Goal: Task Accomplishment & Management: Manage account settings

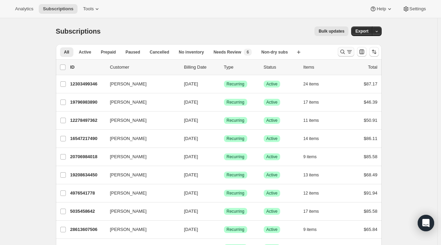
click at [342, 50] on icon "Search and filter results" at bounding box center [342, 51] width 7 height 7
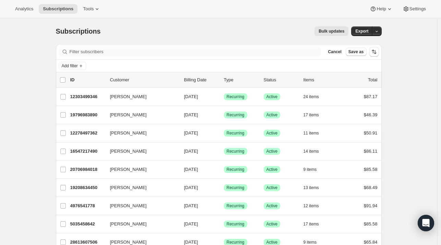
click at [167, 46] on div "Filter subscribers Cancel Save as" at bounding box center [218, 51] width 325 height 15
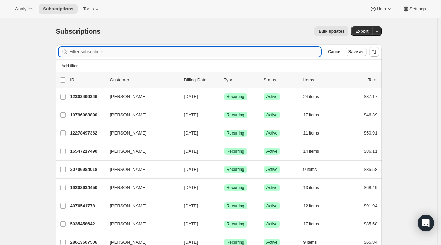
click at [167, 48] on input "Filter subscribers" at bounding box center [195, 52] width 251 height 10
paste input "kkloorfain@gmail.com"
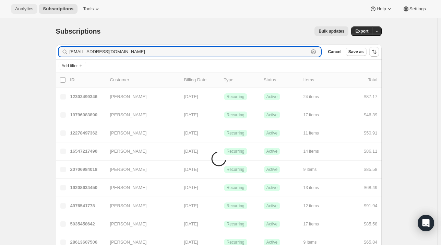
type input "kkloorfain@gmail.com"
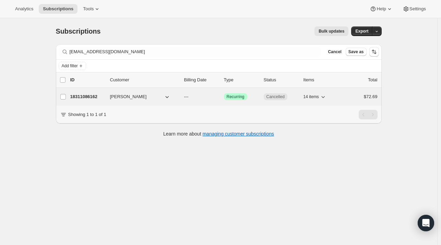
click at [112, 98] on span "Kerri Kloorfain" at bounding box center [128, 96] width 37 height 7
click at [85, 98] on p "18311086162" at bounding box center [87, 96] width 34 height 7
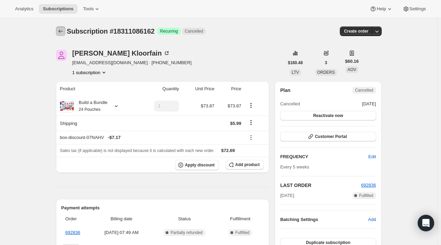
click at [63, 29] on icon "Subscriptions" at bounding box center [60, 31] width 7 height 7
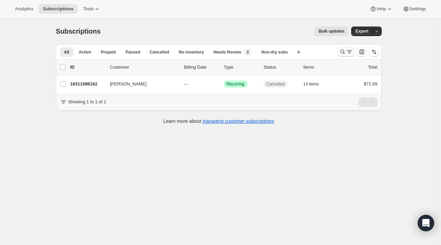
click at [350, 50] on icon "Search and filter results" at bounding box center [349, 50] width 5 height 1
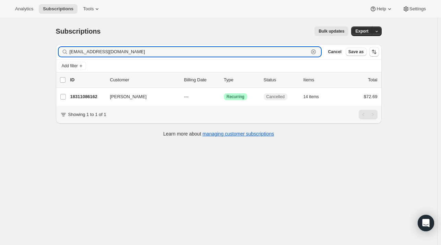
click at [317, 51] on icon "button" at bounding box center [313, 51] width 7 height 7
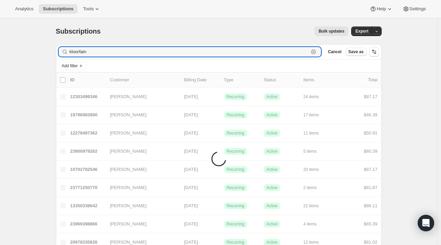
type input "kloorfain"
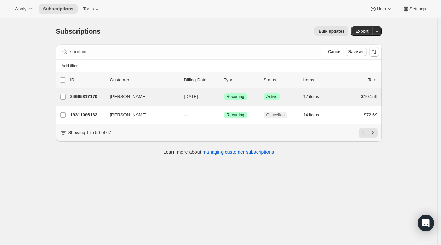
click at [99, 91] on div "Kerri Kloorfain 24665817170 Kerri Kloorfain 09/11/2025 Success Recurring Succes…" at bounding box center [218, 97] width 325 height 18
click at [96, 95] on p "24665817170" at bounding box center [87, 96] width 34 height 7
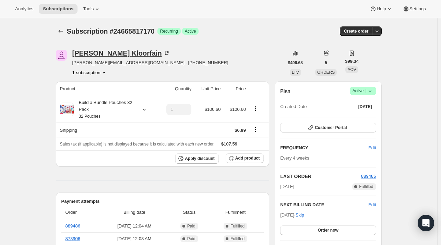
click at [96, 51] on div "Kerri Kloorfain" at bounding box center [121, 53] width 98 height 7
click at [357, 91] on span "Active |" at bounding box center [362, 90] width 21 height 7
click at [360, 112] on button "Cancel subscription" at bounding box center [364, 115] width 43 height 11
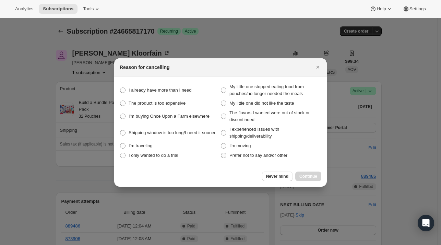
drag, startPoint x: 258, startPoint y: 153, endPoint x: 254, endPoint y: 155, distance: 3.6
click at [256, 154] on span "Prefer not to say and/or other" at bounding box center [258, 154] width 58 height 5
click at [221, 153] on other "Prefer not to say and/or other" at bounding box center [221, 152] width 0 height 0
radio other "true"
click at [310, 175] on span "Continue" at bounding box center [308, 175] width 18 height 5
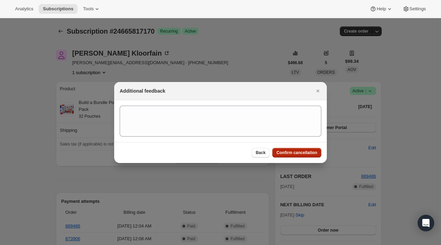
click at [294, 152] on span "Confirm cancellation" at bounding box center [296, 152] width 41 height 5
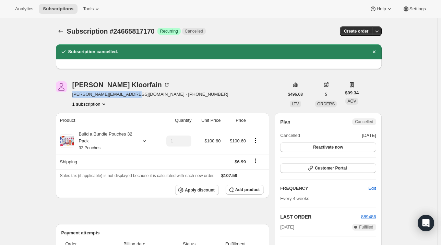
drag, startPoint x: 126, startPoint y: 95, endPoint x: 74, endPoint y: 98, distance: 52.5
click at [74, 98] on div "Kerri Kloorfain cathy.kloorfain@gmail.com · +12158956137 1 subscription" at bounding box center [150, 94] width 156 height 26
copy span "cathy.kloorfain@gmail.com"
click at [60, 32] on icon "Subscriptions" at bounding box center [60, 31] width 7 height 7
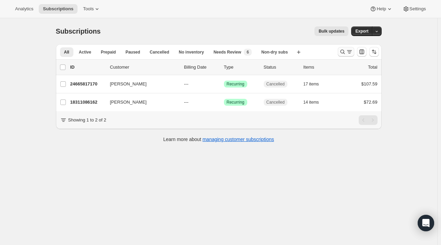
click at [347, 51] on icon "Search and filter results" at bounding box center [349, 51] width 7 height 7
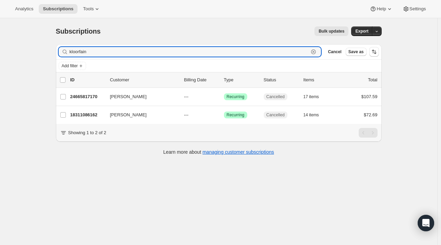
click at [315, 52] on icon "button" at bounding box center [313, 52] width 2 height 2
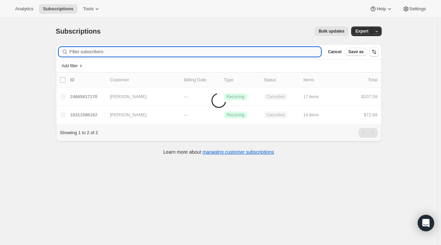
click at [111, 54] on input "Filter subscribers" at bounding box center [195, 52] width 251 height 10
paste input "ypalma9487@yahoo.com"
type input "ypalma9487@yahoo.com"
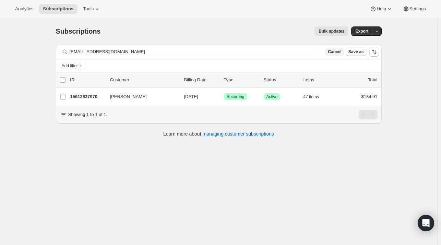
click at [338, 54] on span "Cancel" at bounding box center [334, 51] width 13 height 5
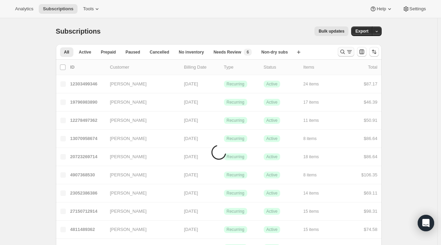
click at [346, 52] on icon "Search and filter results" at bounding box center [342, 51] width 7 height 7
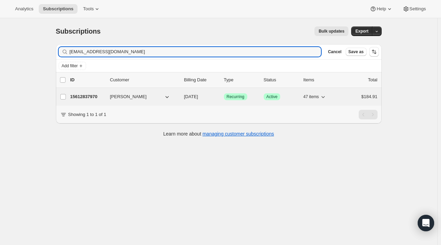
type input "ypalma9487@yahoo.com"
click at [88, 100] on div "15612837970 Jose Rigoberto Palma 09/11/2025 Success Recurring Success Active 47…" at bounding box center [223, 97] width 307 height 10
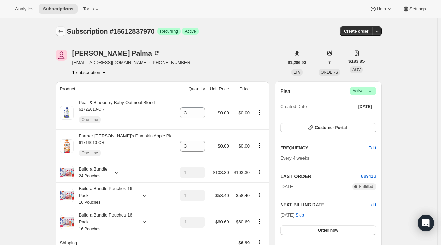
click at [60, 34] on icon "Subscriptions" at bounding box center [60, 31] width 7 height 7
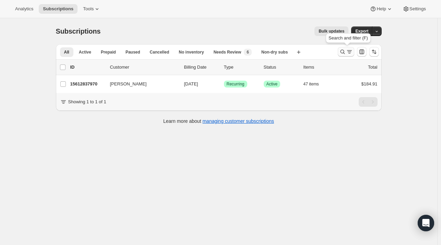
click at [346, 51] on icon "Search and filter results" at bounding box center [342, 51] width 7 height 7
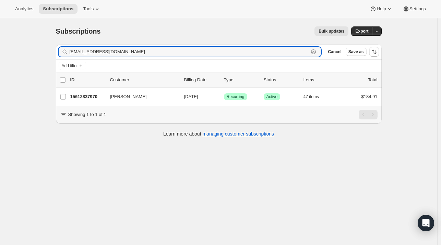
click at [315, 51] on icon "button" at bounding box center [313, 52] width 2 height 2
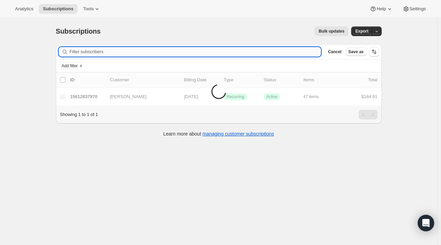
paste input "annoing@msn.com"
type input "annoing@msn.com"
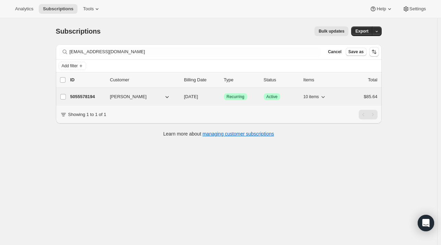
click at [121, 100] on div "5055578194 Megan Duringer 09/16/2025 Success Recurring Success Active 10 items …" at bounding box center [223, 97] width 307 height 10
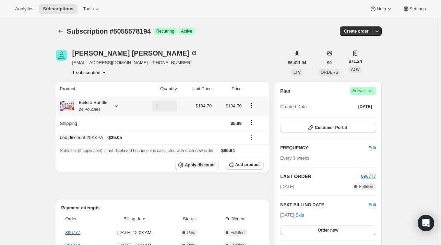
click at [120, 107] on icon at bounding box center [116, 105] width 7 height 7
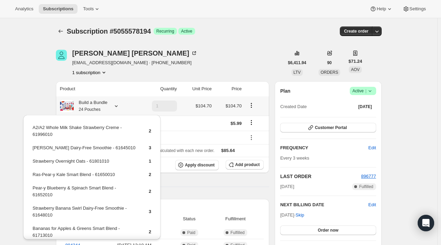
click at [118, 152] on td "Berry Berry Dairy-Free Smoothie - 61645010" at bounding box center [84, 150] width 105 height 13
drag, startPoint x: 124, startPoint y: 146, endPoint x: 33, endPoint y: 148, distance: 91.5
click at [33, 148] on td "Berry Berry Dairy-Free Smoothie - 61645010" at bounding box center [84, 150] width 105 height 13
copy td "Berry Berry Dairy-Free Smoothie - 61645010"
click at [243, 168] on button "Add product" at bounding box center [244, 165] width 38 height 10
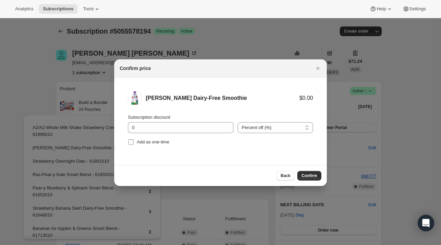
click at [143, 142] on span "Add as one-time" at bounding box center [153, 141] width 33 height 5
click at [134, 142] on input "Add as one-time" at bounding box center [130, 141] width 5 height 5
checkbox input "true"
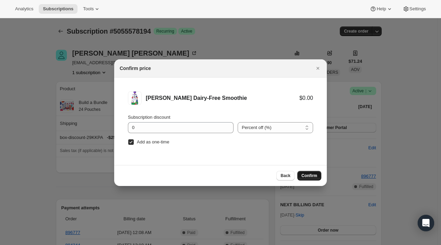
click at [312, 174] on span "Confirm" at bounding box center [309, 175] width 16 height 5
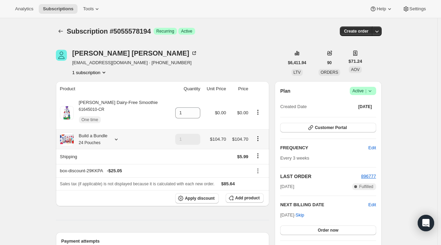
click at [116, 141] on icon at bounding box center [116, 139] width 7 height 7
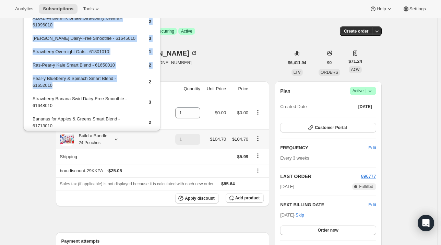
drag, startPoint x: 56, startPoint y: 84, endPoint x: 31, endPoint y: 78, distance: 25.6
click at [31, 78] on div "A2/A2 Whole Milk Shake Strawberry Creme - 61996010 2 Berry Berry Dairy-Free Smo…" at bounding box center [91, 104] width 137 height 198
click at [53, 89] on td "Pear-y Blueberry & Spinach Smart Blend - 61652010" at bounding box center [84, 85] width 105 height 20
drag, startPoint x: 35, startPoint y: 80, endPoint x: 31, endPoint y: 78, distance: 4.3
click at [31, 78] on div "A2/A2 Whole Milk Shake Strawberry Creme - 61996010 2 Berry Berry Dairy-Free Smo…" at bounding box center [91, 104] width 137 height 198
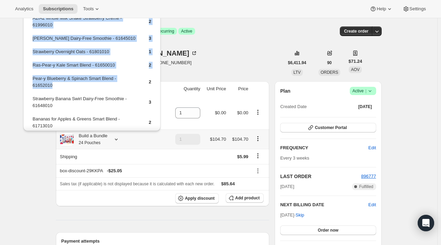
click at [67, 84] on td "Pear-y Blueberry & Spinach Smart Blend - 61652010" at bounding box center [84, 85] width 105 height 20
click at [58, 86] on td "Pear-y Blueberry & Spinach Smart Blend - 61652010" at bounding box center [84, 85] width 105 height 20
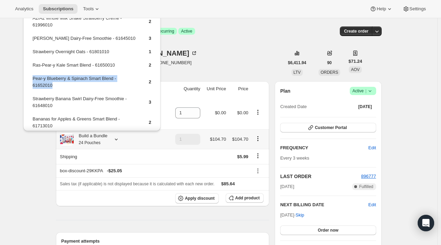
drag, startPoint x: 41, startPoint y: 87, endPoint x: 32, endPoint y: 79, distance: 12.2
click at [32, 79] on table "A2/A2 Whole Milk Shake Strawberry Creme - 61996010 2 Berry Berry Dairy-Free Smo…" at bounding box center [92, 98] width 121 height 169
click at [238, 196] on span "Add product" at bounding box center [247, 197] width 24 height 5
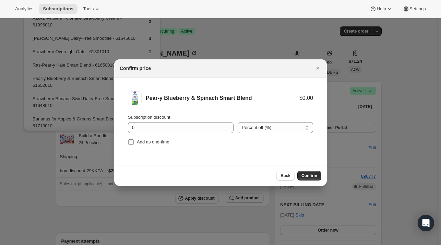
drag, startPoint x: 143, startPoint y: 141, endPoint x: 150, endPoint y: 144, distance: 7.8
click at [145, 143] on span "Add as one-time" at bounding box center [153, 141] width 33 height 5
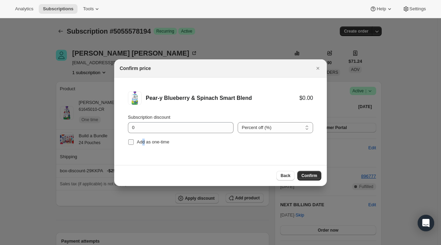
click at [144, 141] on span "Add as one-time" at bounding box center [153, 141] width 33 height 5
click at [134, 141] on input "Add as one-time" at bounding box center [130, 141] width 5 height 5
checkbox input "true"
click at [308, 175] on span "Confirm" at bounding box center [309, 175] width 16 height 5
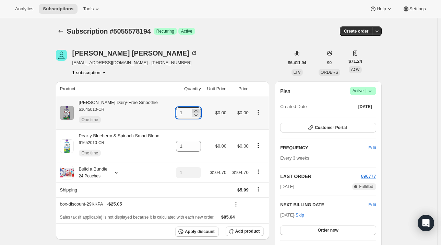
click at [199, 110] on icon at bounding box center [195, 110] width 7 height 7
type input "2"
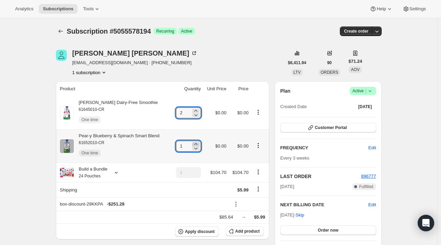
click at [199, 144] on icon at bounding box center [195, 143] width 7 height 7
type input "2"
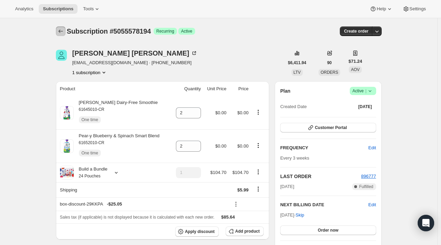
click at [62, 30] on icon "Subscriptions" at bounding box center [60, 31] width 7 height 7
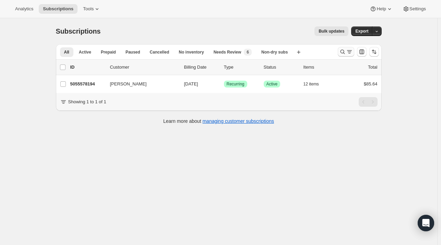
click at [341, 52] on icon "Search and filter results" at bounding box center [342, 51] width 7 height 7
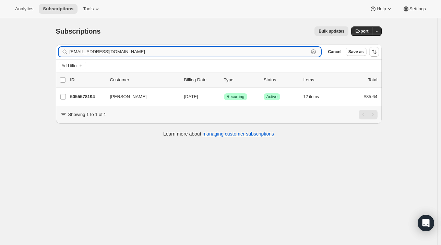
click at [317, 51] on icon "button" at bounding box center [313, 51] width 7 height 7
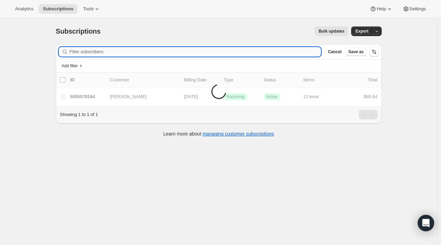
paste input "ashley.templeton15@gmail.com"
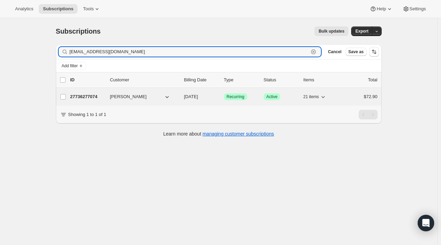
type input "ashley.templeton15@gmail.com"
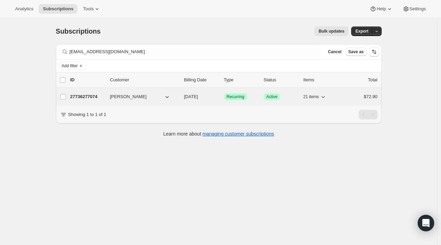
click at [103, 95] on p "27736277074" at bounding box center [87, 96] width 34 height 7
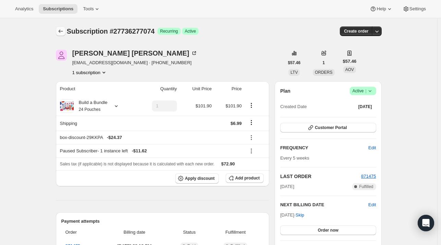
click at [64, 33] on icon "Subscriptions" at bounding box center [60, 31] width 7 height 7
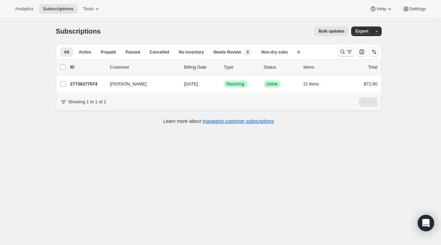
click at [343, 50] on icon "Search and filter results" at bounding box center [342, 51] width 7 height 7
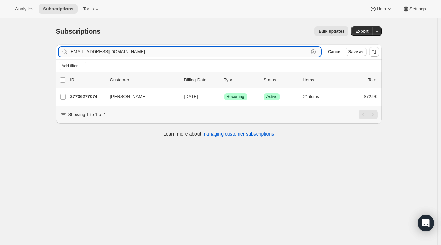
click at [317, 51] on icon "button" at bounding box center [313, 51] width 7 height 7
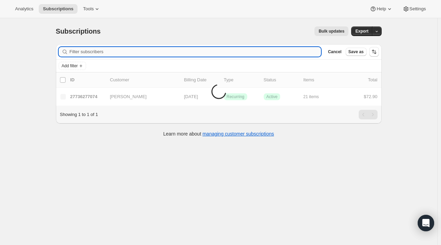
paste input "schutza19@gmail.com"
type input "schutza19@gmail.com"
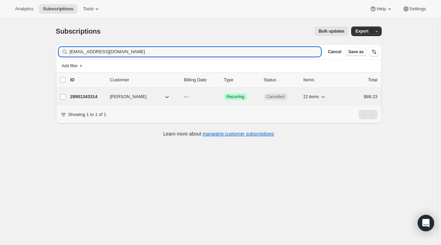
click at [104, 93] on p "28901343314" at bounding box center [87, 96] width 34 height 7
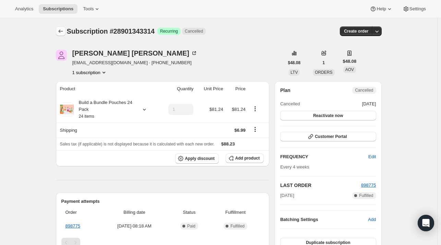
click at [64, 29] on icon "Subscriptions" at bounding box center [60, 31] width 7 height 7
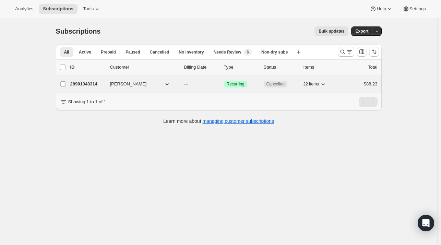
click at [118, 85] on span "Ali Richards" at bounding box center [128, 84] width 37 height 7
click at [109, 83] on div "28901343314 Ali Richards --- Success Recurring Cancelled 22 items $88.23" at bounding box center [223, 84] width 307 height 10
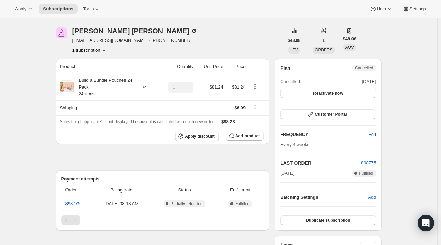
scroll to position [34, 0]
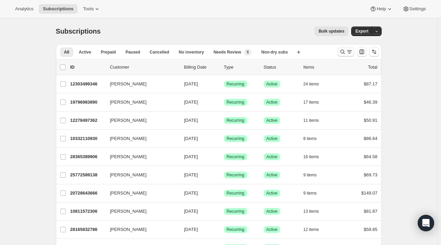
click at [341, 53] on icon "Search and filter results" at bounding box center [342, 51] width 7 height 7
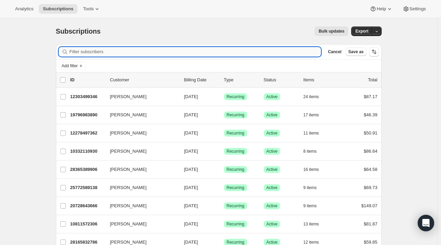
paste input "Aaron Szot"
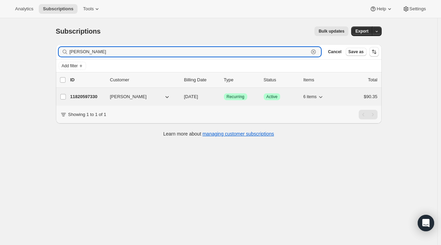
type input "Aaron Szot"
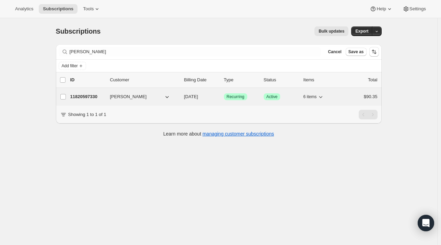
click at [106, 98] on div "11820597330 Aaron Szot 09/22/2025 Success Recurring Success Active 6 items $90.…" at bounding box center [223, 97] width 307 height 10
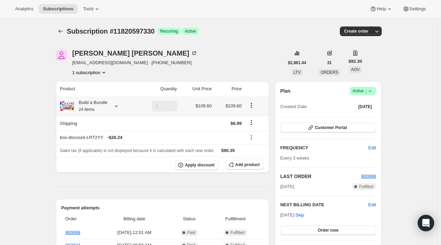
click at [117, 107] on icon at bounding box center [116, 105] width 7 height 7
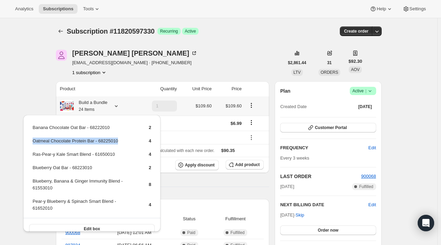
drag, startPoint x: 103, startPoint y: 138, endPoint x: 32, endPoint y: 143, distance: 71.4
click at [32, 143] on table "Banana Chocolate Oat Bar - 68222010 2 Oatmeal Chocolate Protein Bar - 68225010 …" at bounding box center [92, 170] width 121 height 95
drag, startPoint x: 31, startPoint y: 142, endPoint x: 127, endPoint y: 132, distance: 96.1
click at [127, 132] on td "Banana Chocolate Oat Bar - 68222010" at bounding box center [84, 130] width 105 height 13
click at [125, 141] on td "Oatmeal Chocolate Protein Bar - 68225010" at bounding box center [84, 143] width 105 height 13
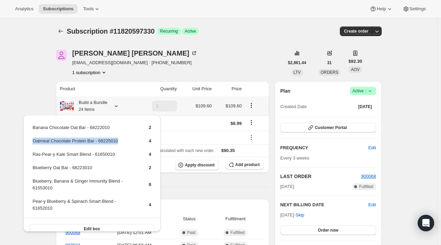
drag, startPoint x: 94, startPoint y: 136, endPoint x: 33, endPoint y: 141, distance: 61.5
click at [33, 141] on td "Oatmeal Chocolate Protein Bar - 68225010" at bounding box center [84, 143] width 105 height 13
copy td "Oatmeal Chocolate Protein Bar - 68225010"
click at [247, 166] on span "Add product" at bounding box center [247, 164] width 24 height 5
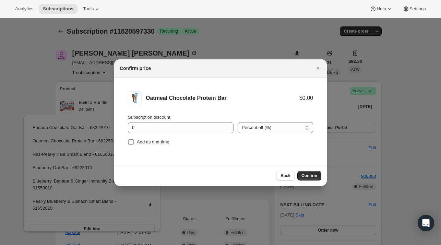
click at [153, 140] on span "Add as one-time" at bounding box center [153, 141] width 33 height 5
click at [134, 140] on input "Add as one-time" at bounding box center [130, 141] width 5 height 5
checkbox input "true"
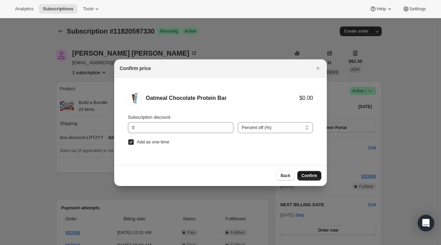
click at [304, 177] on span "Confirm" at bounding box center [309, 175] width 16 height 5
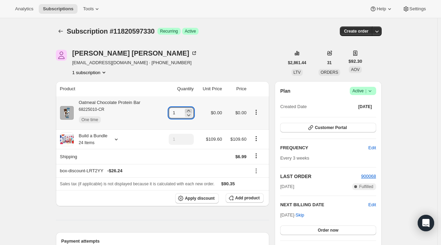
click at [189, 110] on icon at bounding box center [188, 110] width 7 height 7
type input "4"
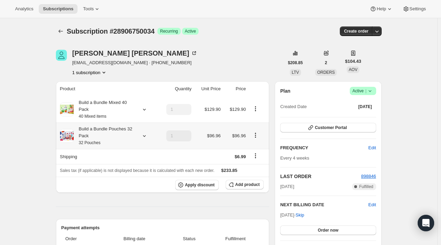
click at [148, 136] on icon at bounding box center [144, 135] width 7 height 7
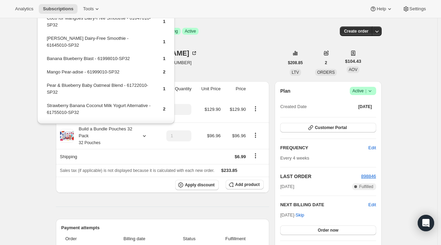
click at [231, 54] on div "[PERSON_NAME] [EMAIL_ADDRESS][DOMAIN_NAME] · [PHONE_NUMBER] 1 subscription" at bounding box center [170, 63] width 228 height 26
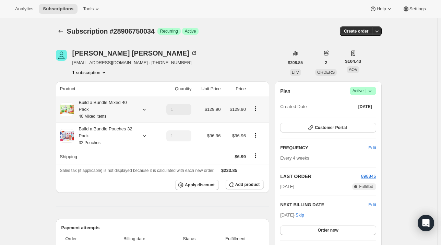
click at [147, 110] on icon at bounding box center [144, 109] width 7 height 7
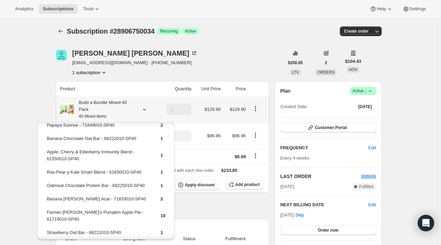
scroll to position [198, 0]
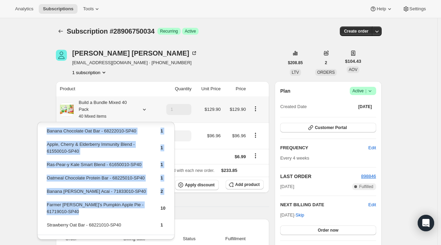
drag, startPoint x: 122, startPoint y: 194, endPoint x: 44, endPoint y: 196, distance: 78.2
click at [44, 196] on div "Apple Cinnamon Oat Bar - 68220010-SP40 1 Mango, Banana & Spirulina Immunity Ble…" at bounding box center [105, 90] width 137 height 332
click at [144, 202] on td "Farmer [PERSON_NAME]'s Pumpkin Apple Pie - 61719010-SP40" at bounding box center [97, 211] width 102 height 20
click at [149, 201] on td "10" at bounding box center [157, 211] width 16 height 20
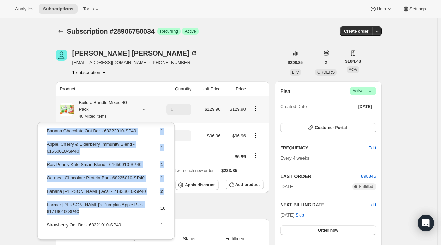
click at [143, 188] on td "Banana [PERSON_NAME] Acai - 71833010-SP40" at bounding box center [97, 193] width 102 height 13
drag, startPoint x: 144, startPoint y: 196, endPoint x: 56, endPoint y: 195, distance: 88.4
click at [49, 201] on tr "Farmer [PERSON_NAME]'s Pumpkin Apple Pie - 61719010-SP40 10" at bounding box center [105, 211] width 119 height 20
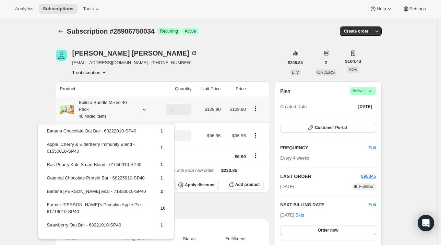
click at [46, 195] on table "Apple Cinnamon Oat Bar - 68220010-SP40 1 Mango, Banana & Spirulina Immunity Ble…" at bounding box center [106, 83] width 121 height 303
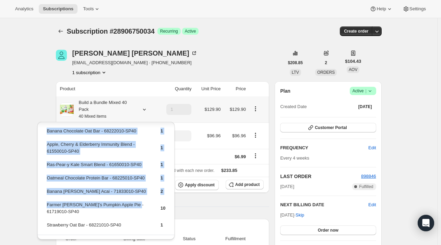
drag, startPoint x: 45, startPoint y: 195, endPoint x: 129, endPoint y: 199, distance: 83.7
click at [129, 196] on table "Apple Cinnamon Oat Bar - 68220010-SP40 1 Mango, Banana & Spirulina Immunity Ble…" at bounding box center [106, 83] width 121 height 303
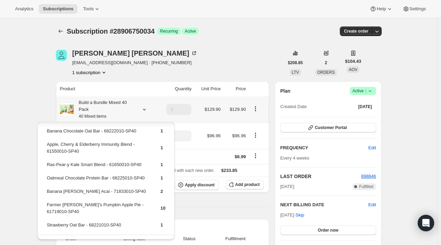
click at [140, 221] on td "Strawberry Oat Bar - 68221010-SP40" at bounding box center [97, 227] width 102 height 13
drag, startPoint x: 147, startPoint y: 196, endPoint x: 46, endPoint y: 196, distance: 100.4
click at [46, 201] on tr "Farmer [PERSON_NAME]'s Pumpkin Apple Pie - 61719010-SP40 10" at bounding box center [105, 211] width 119 height 20
copy td "Farmer [PERSON_NAME]'s Pumpkin Apple Pie - 61719010-SP40"
click at [249, 185] on span "Add product" at bounding box center [247, 184] width 24 height 5
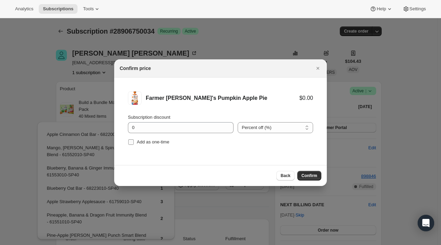
click at [164, 140] on span "Add as one-time" at bounding box center [153, 141] width 33 height 5
click at [134, 140] on input "Add as one-time" at bounding box center [130, 141] width 5 height 5
checkbox input "true"
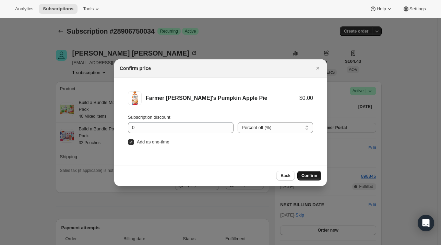
click at [320, 173] on button "Confirm" at bounding box center [309, 176] width 24 height 10
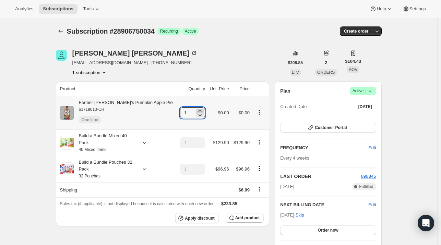
click at [196, 110] on icon at bounding box center [199, 110] width 7 height 7
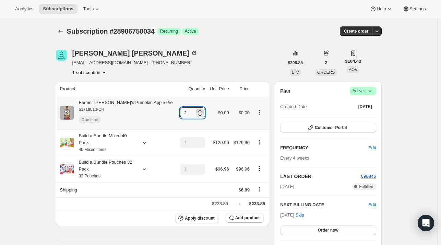
click at [198, 110] on icon at bounding box center [199, 111] width 3 height 2
type input "4"
